Goal: Task Accomplishment & Management: Manage account settings

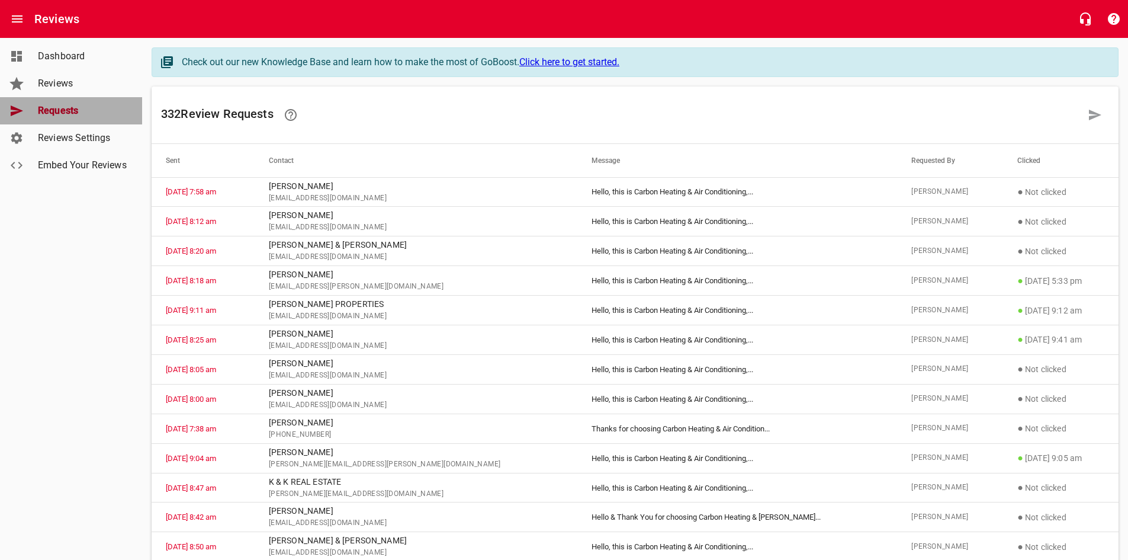
click at [68, 112] on span "Requests" at bounding box center [83, 111] width 90 height 14
